Goal: Information Seeking & Learning: Learn about a topic

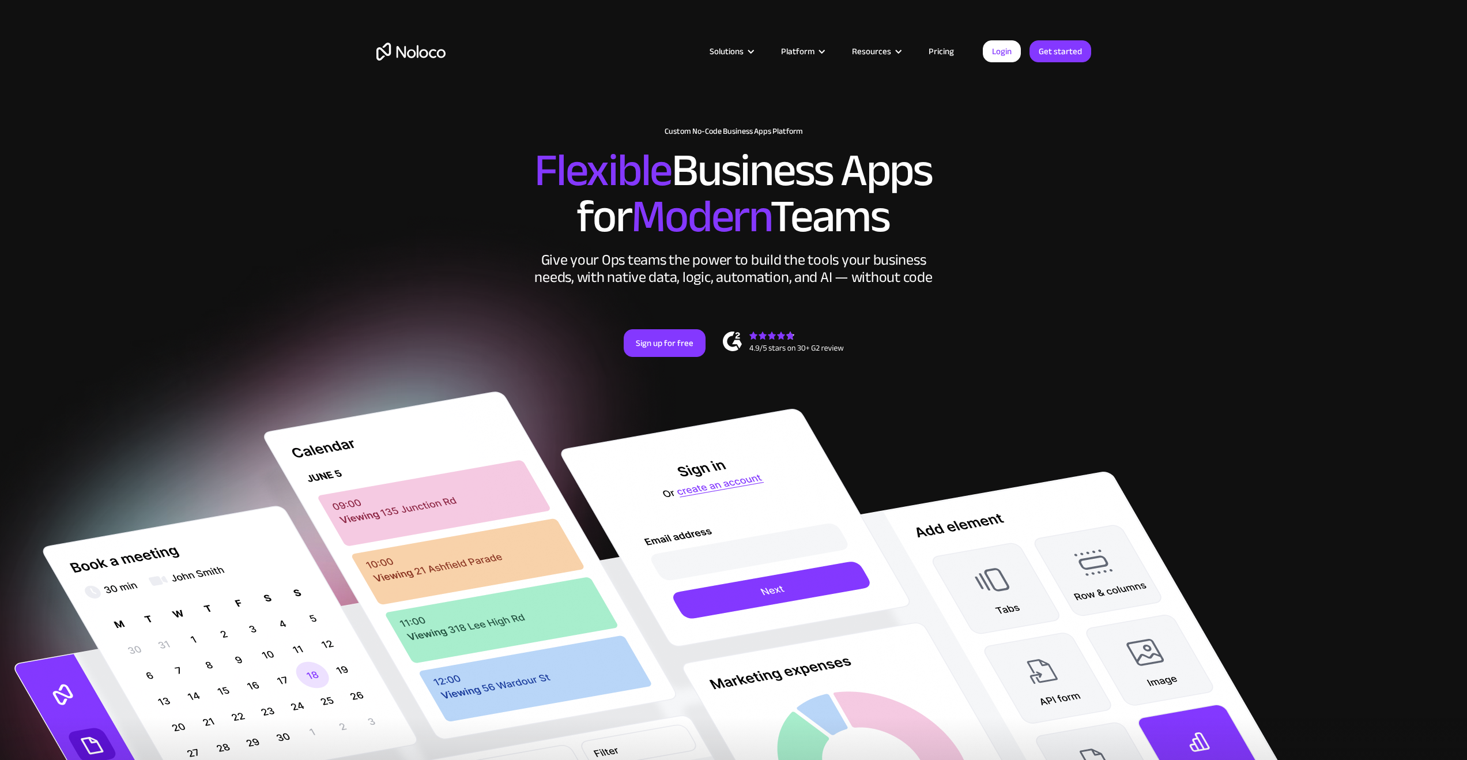
click at [936, 48] on link "Pricing" at bounding box center [941, 51] width 54 height 15
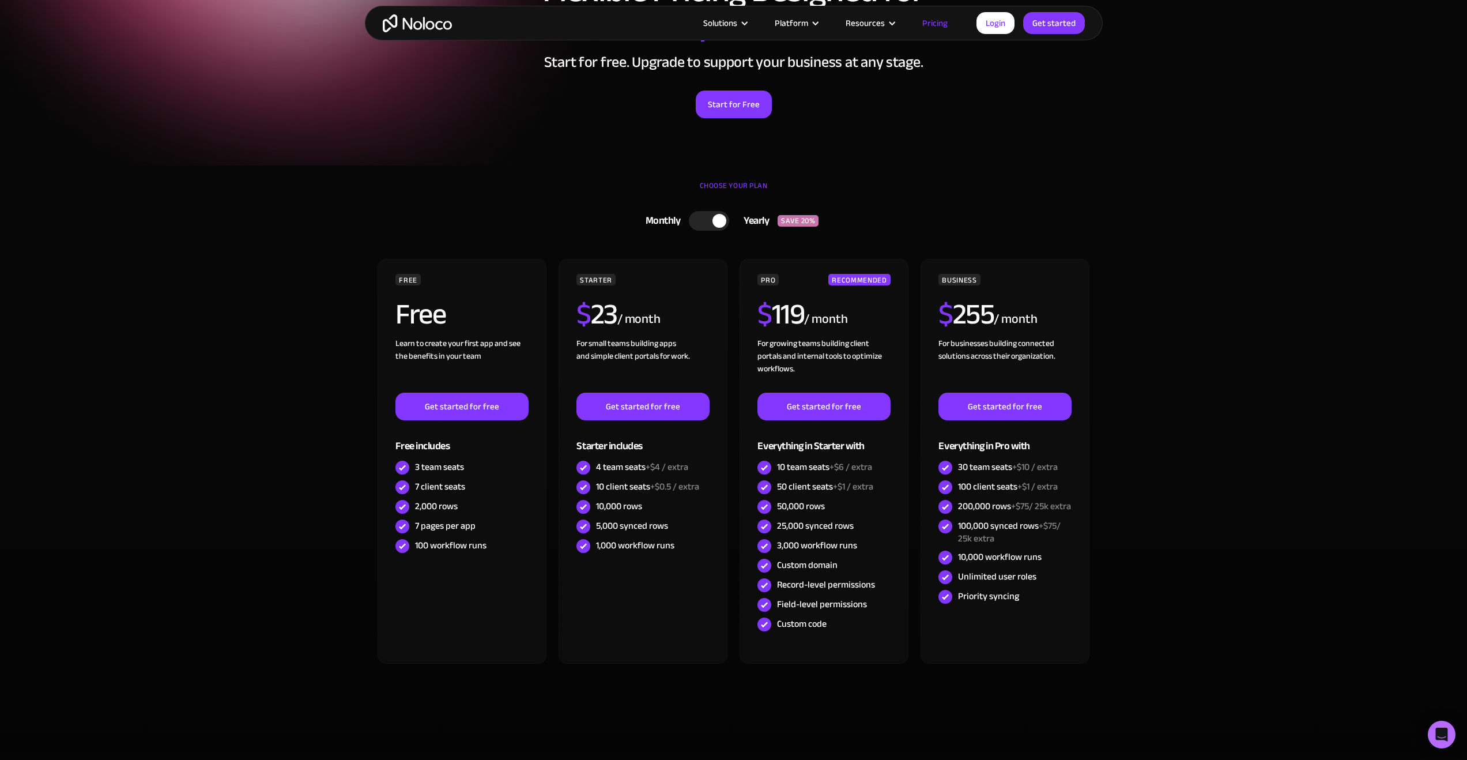
scroll to position [204, 0]
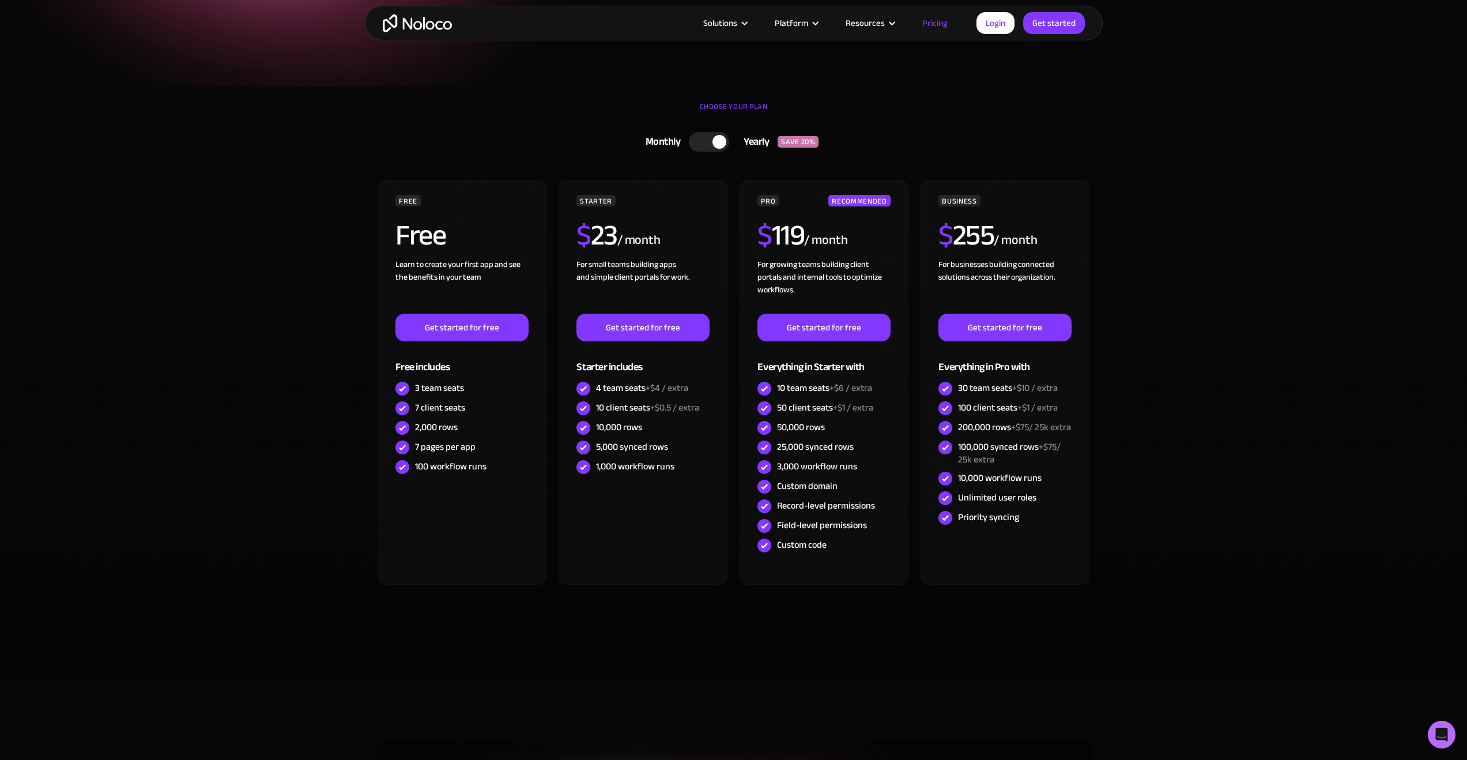
click at [707, 145] on div at bounding box center [709, 142] width 40 height 20
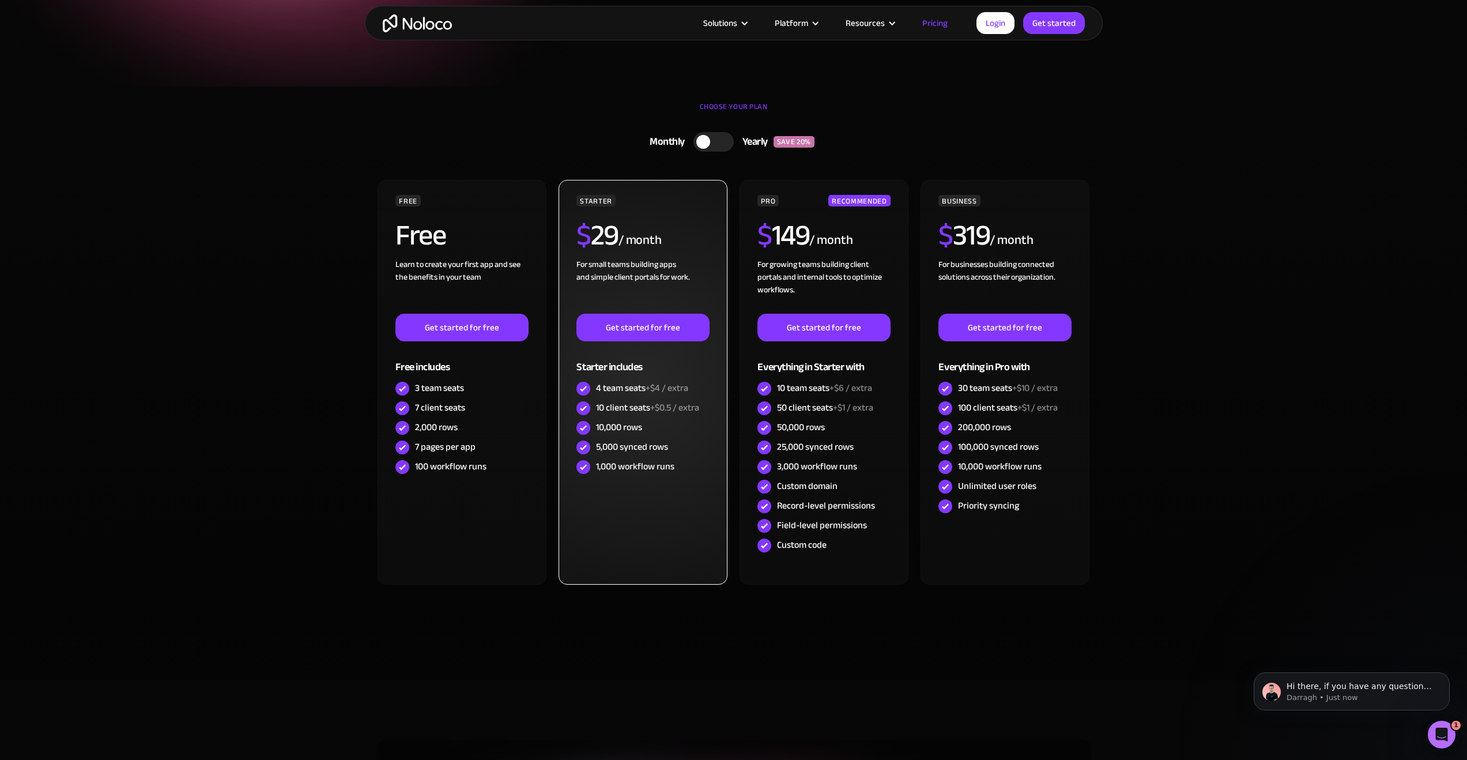
scroll to position [0, 0]
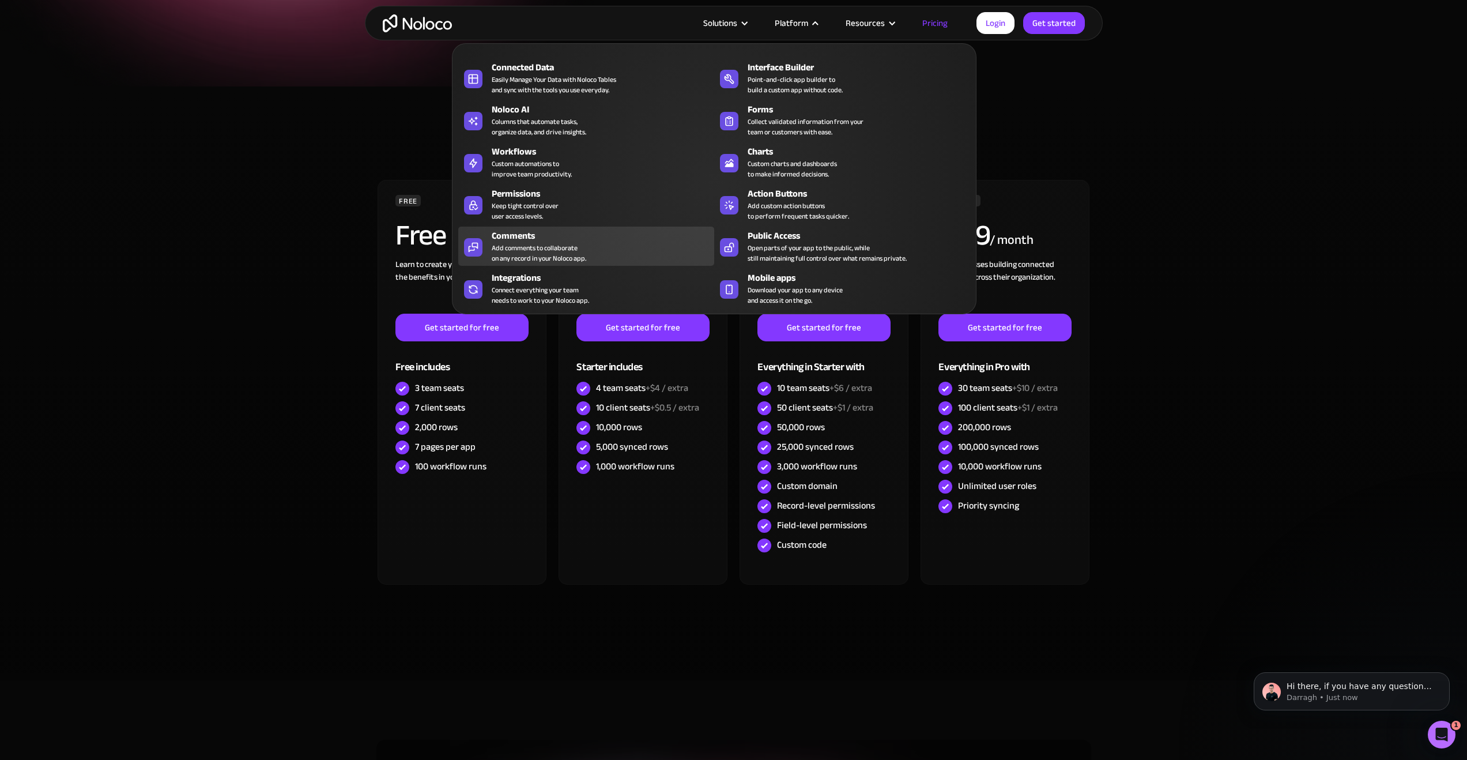
click at [537, 250] on div "Add comments to collaborate on any record in your Noloco app." at bounding box center [539, 253] width 95 height 21
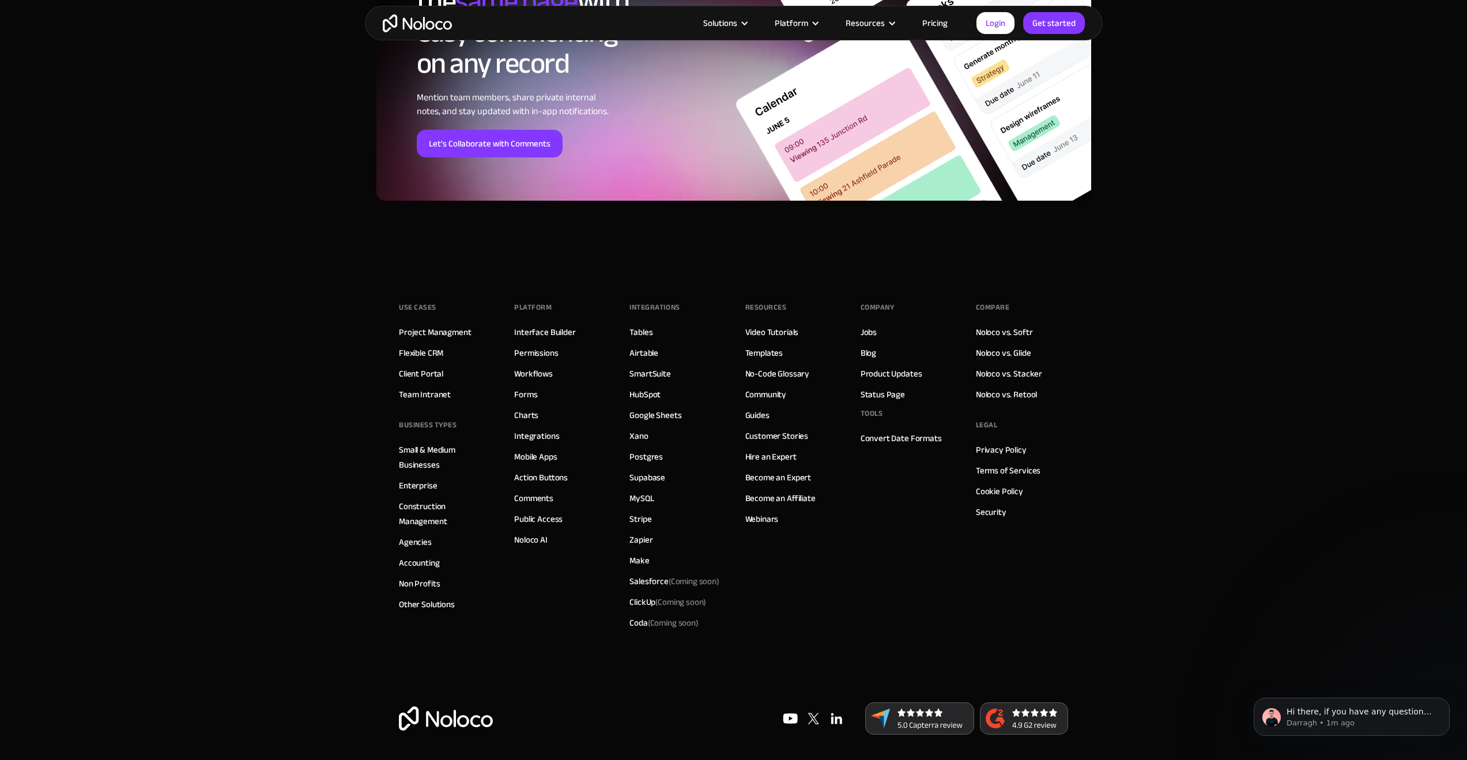
scroll to position [3862, 0]
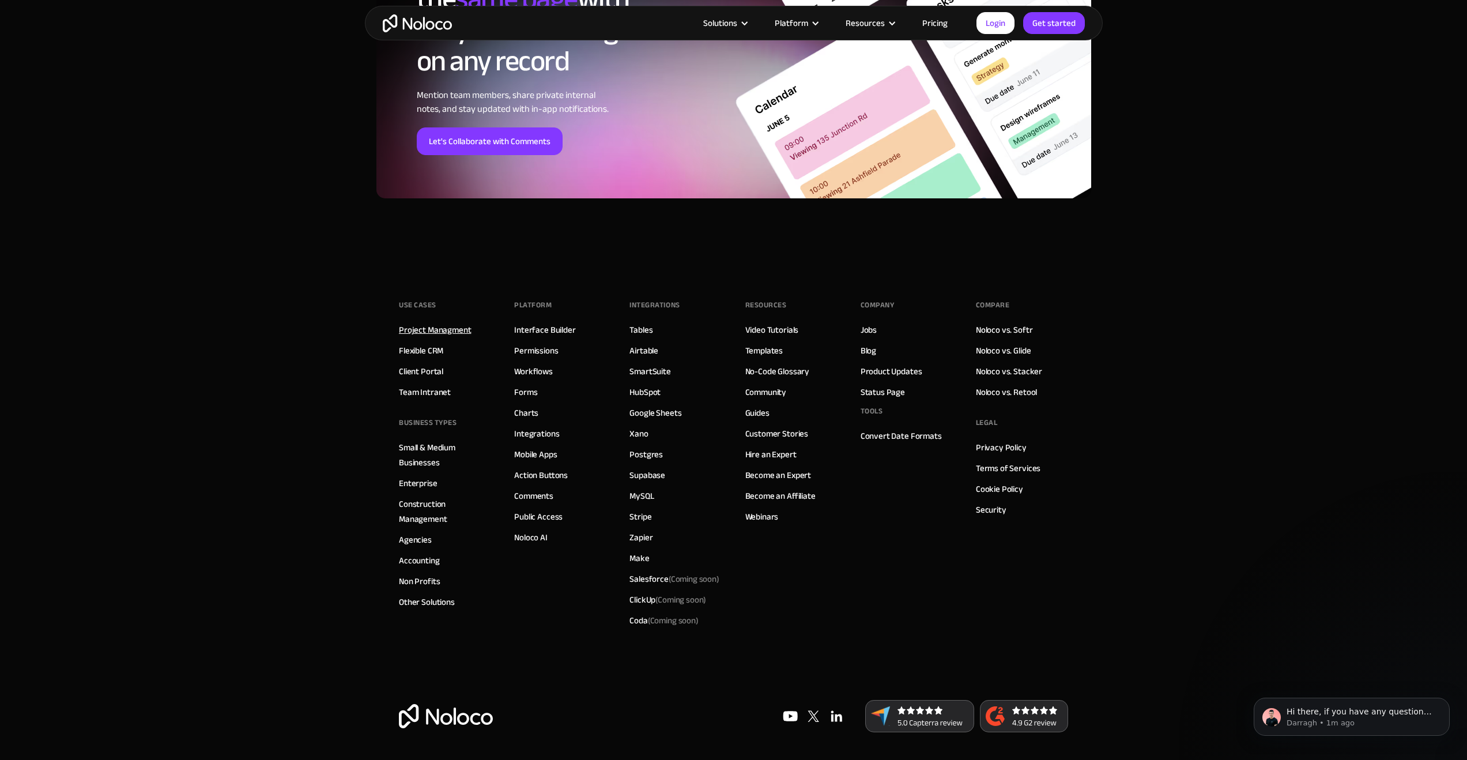
click at [421, 330] on link "Project Managment" at bounding box center [435, 329] width 72 height 15
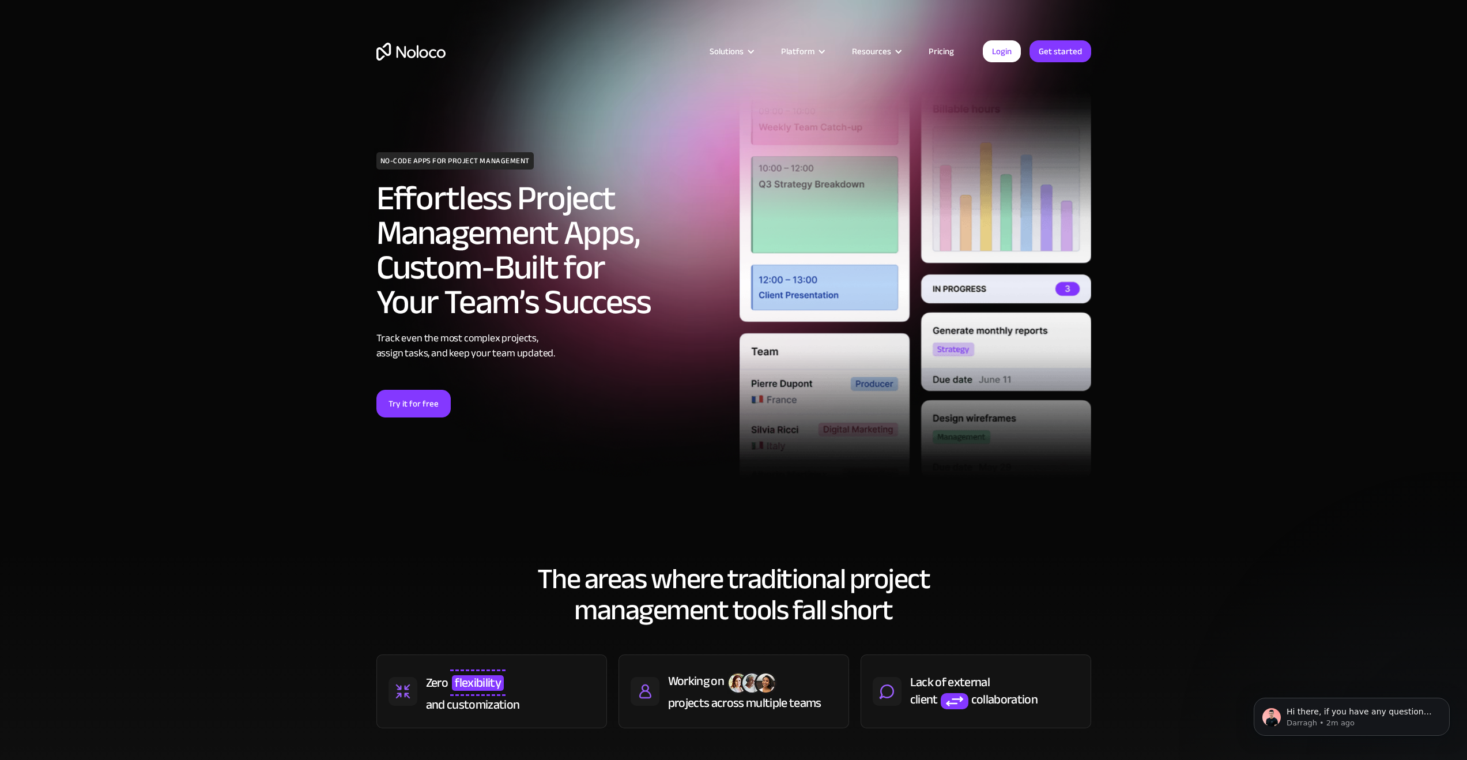
click at [926, 50] on link "Pricing" at bounding box center [941, 51] width 54 height 15
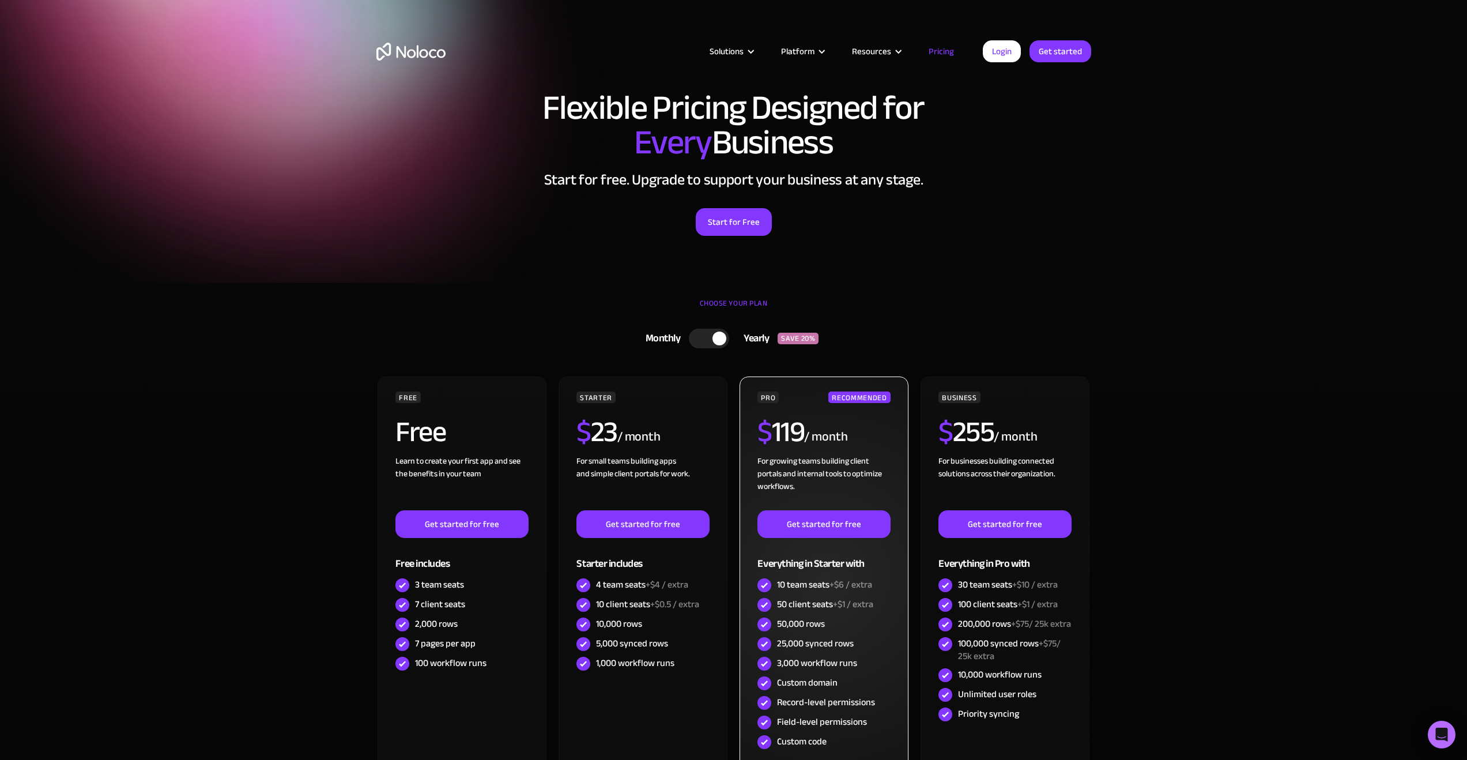
scroll to position [140, 0]
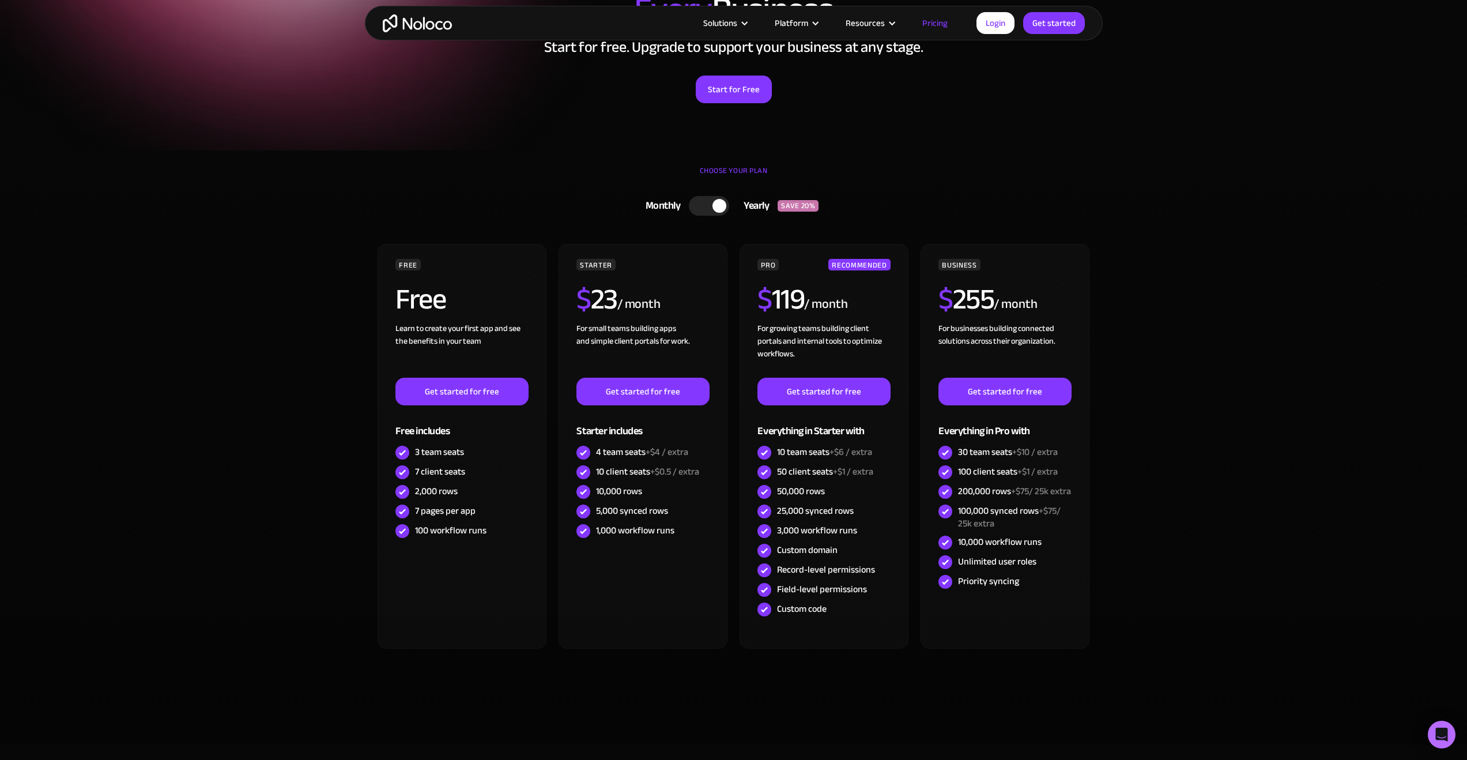
click at [698, 210] on div at bounding box center [709, 206] width 40 height 20
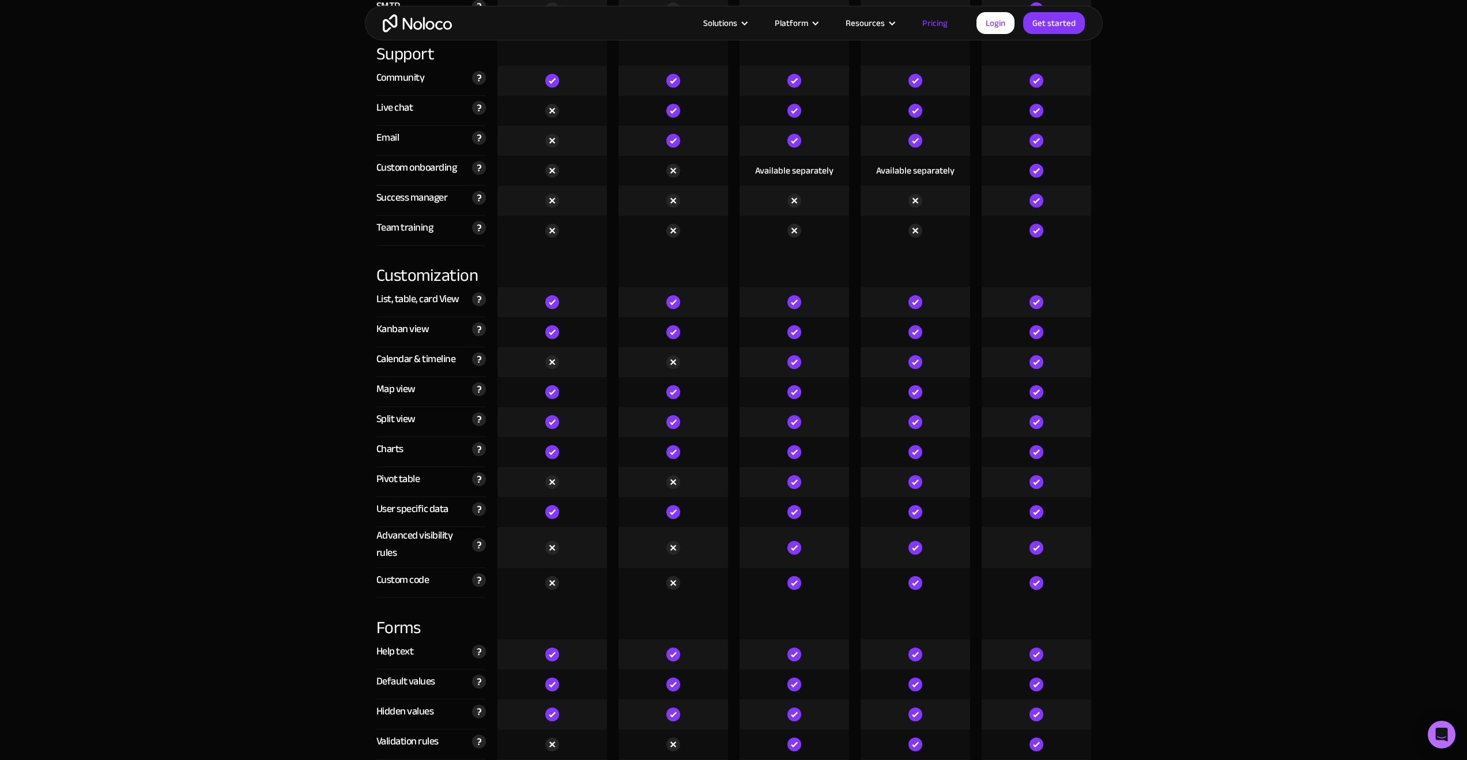
scroll to position [2002, 0]
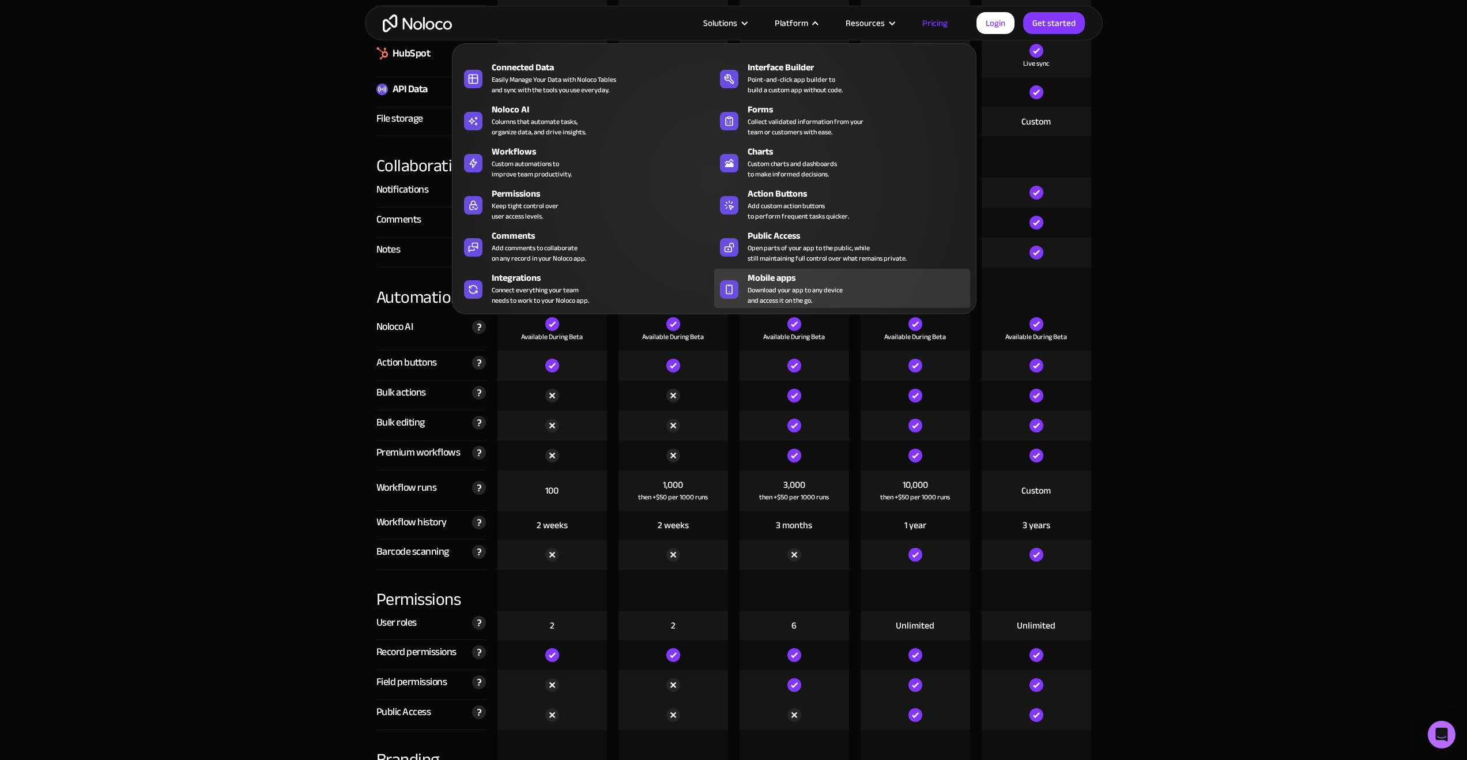
click at [773, 292] on span "Download your app to any device and access it on the go." at bounding box center [795, 295] width 95 height 21
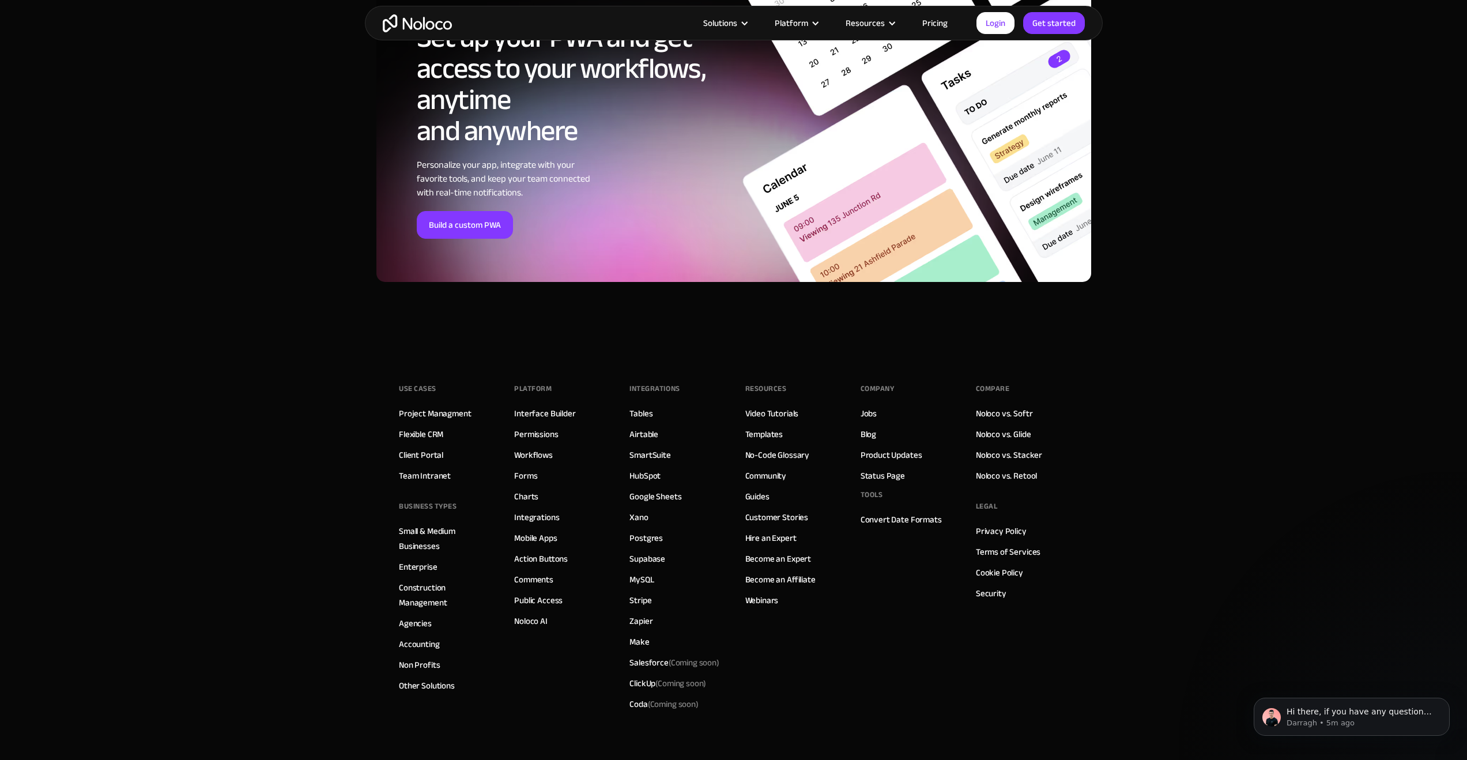
scroll to position [3907, 0]
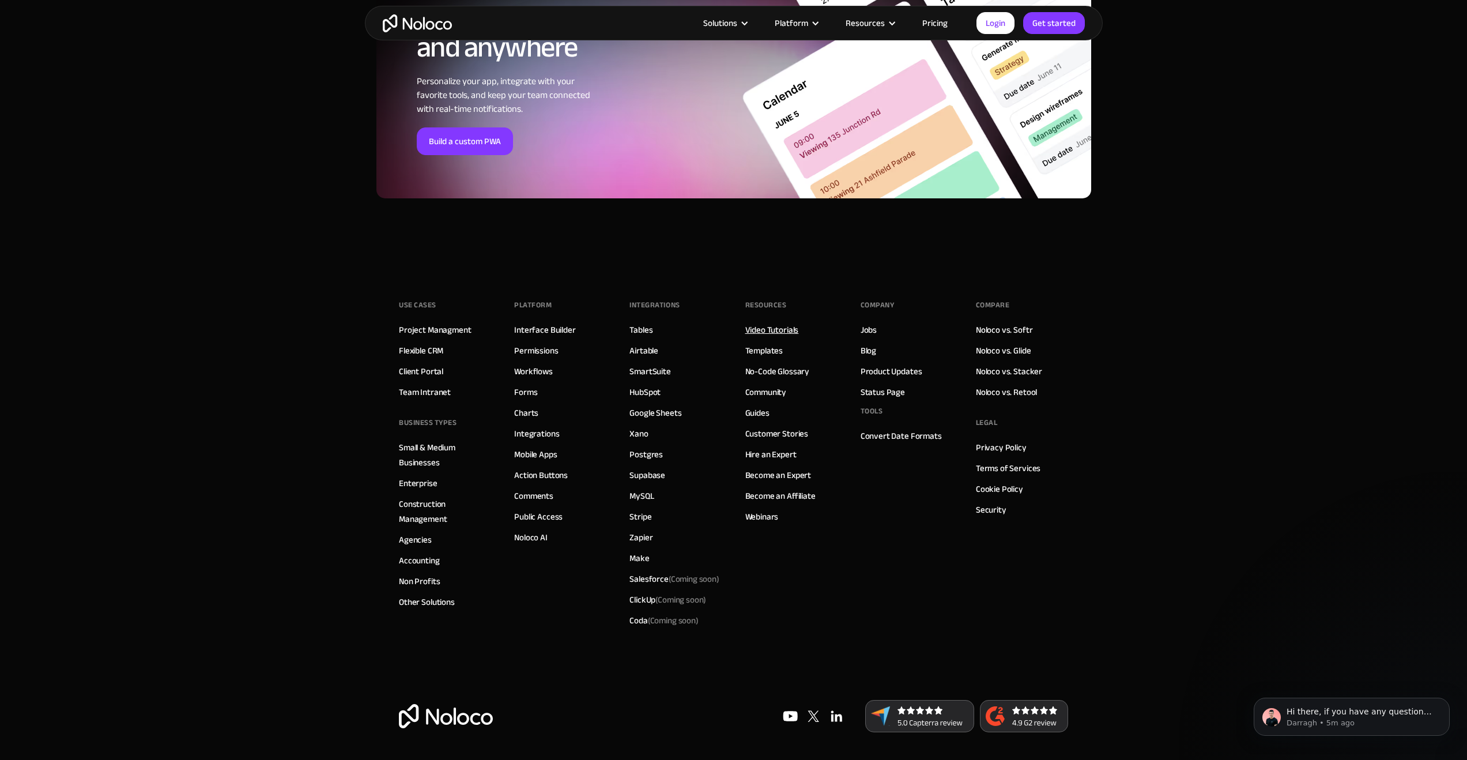
click at [775, 324] on link "Video Tutorials" at bounding box center [772, 329] width 54 height 15
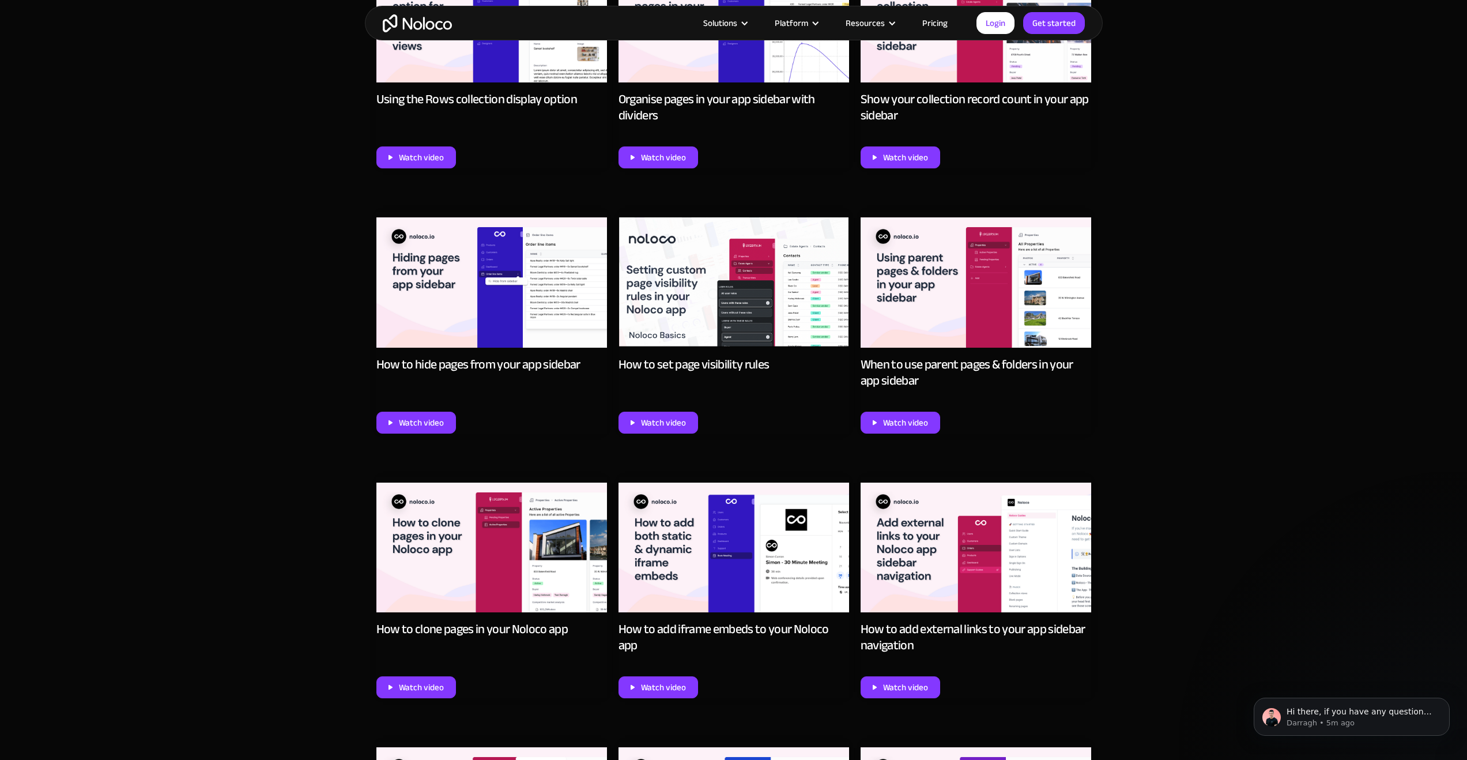
scroll to position [4069, 0]
